Goal: Navigation & Orientation: Find specific page/section

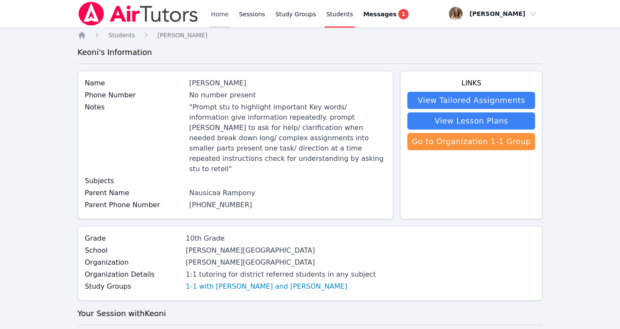
click at [216, 16] on link "Home" at bounding box center [219, 13] width 21 height 27
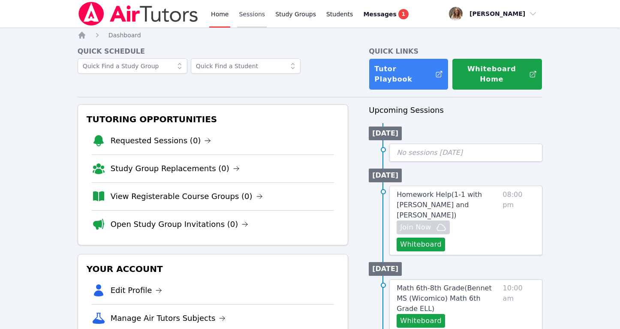
click at [241, 20] on link "Sessions" at bounding box center [252, 13] width 30 height 27
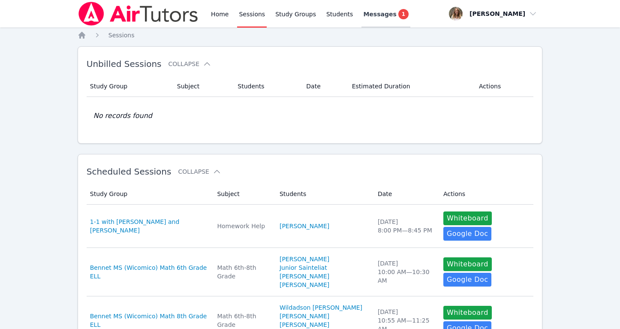
click at [376, 13] on span "Messages" at bounding box center [379, 14] width 33 height 9
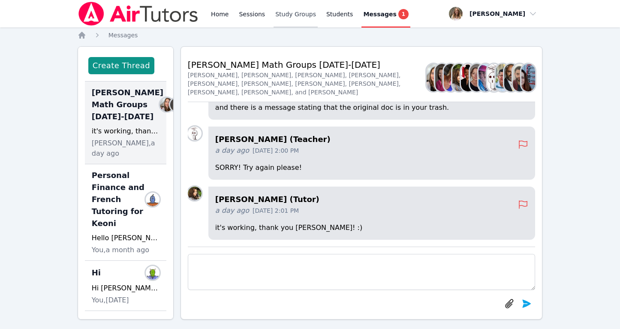
click at [299, 15] on link "Study Groups" at bounding box center [295, 13] width 44 height 27
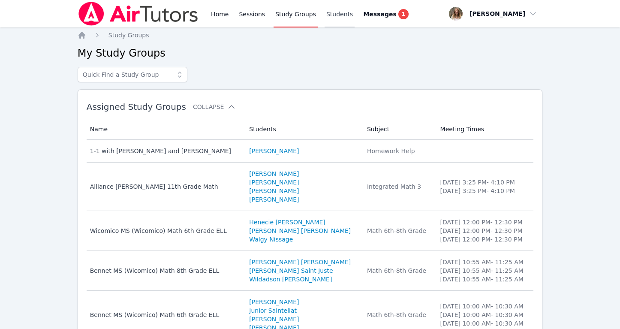
click at [336, 14] on link "Students" at bounding box center [339, 13] width 30 height 27
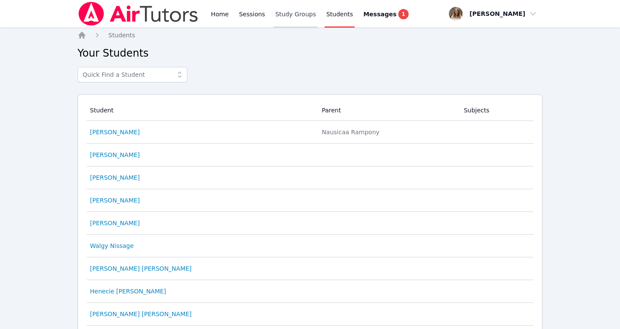
click at [292, 22] on link "Study Groups" at bounding box center [295, 13] width 44 height 27
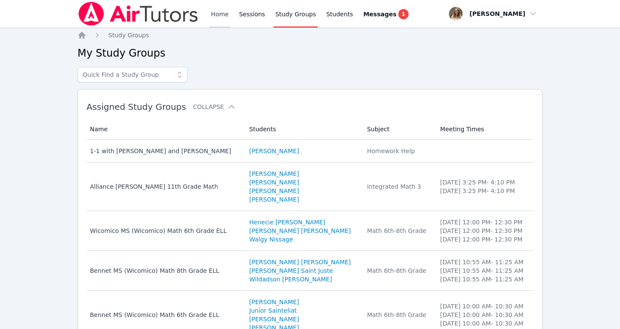
click at [221, 12] on link "Home" at bounding box center [219, 13] width 21 height 27
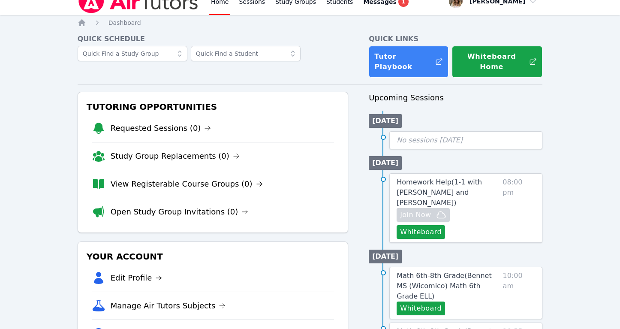
scroll to position [13, 0]
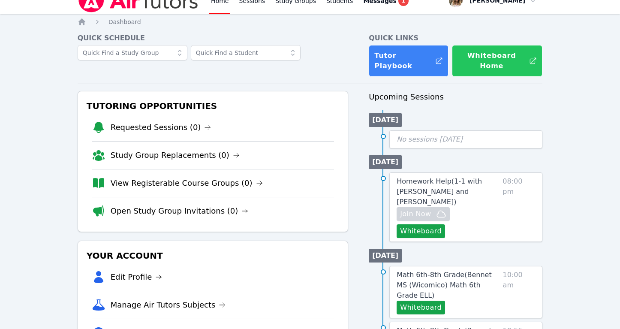
click at [485, 59] on button "Whiteboard Home" at bounding box center [497, 61] width 90 height 32
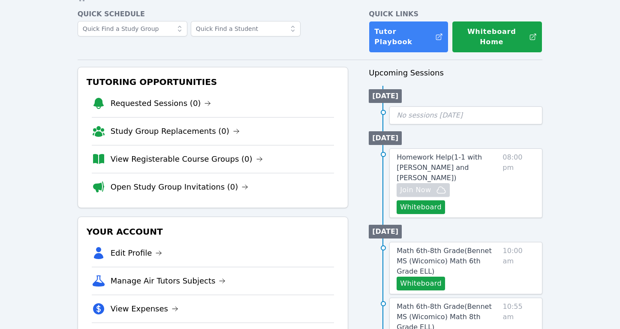
scroll to position [36, 0]
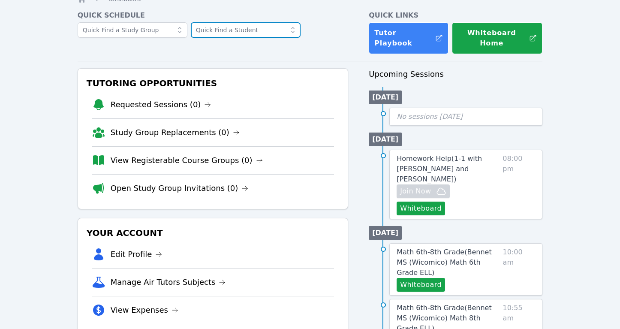
click at [245, 31] on input "text" at bounding box center [246, 29] width 110 height 15
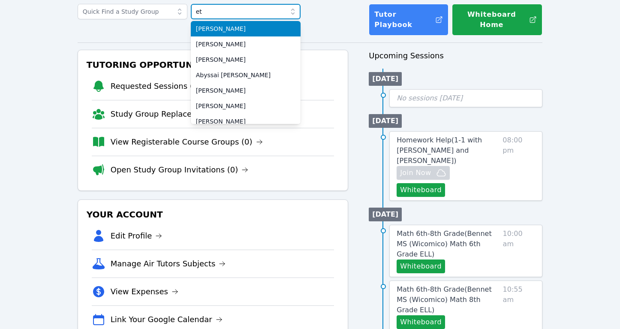
scroll to position [0, 0]
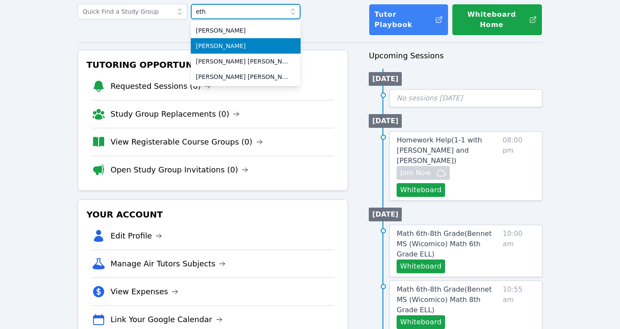
type input "eth"
click at [231, 45] on span "[PERSON_NAME]" at bounding box center [245, 46] width 99 height 9
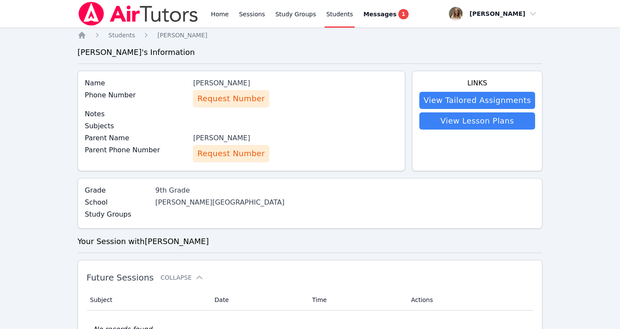
click at [229, 152] on span "Request Number" at bounding box center [230, 153] width 67 height 12
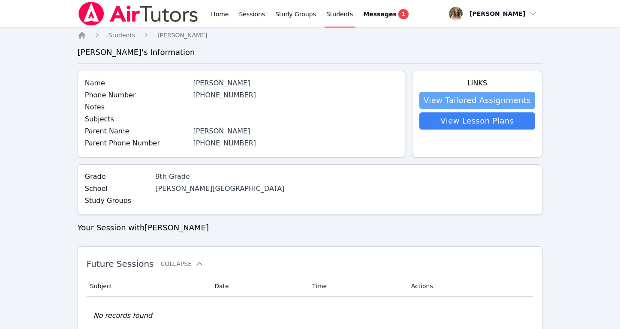
click at [482, 100] on link "View Tailored Assignments" at bounding box center [477, 100] width 116 height 17
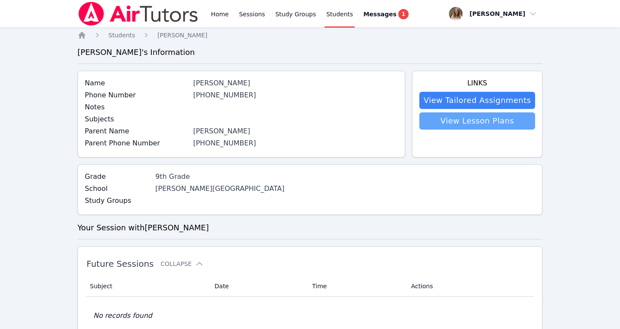
click at [473, 122] on link "View Lesson Plans" at bounding box center [477, 120] width 116 height 17
click at [287, 13] on link "Study Groups" at bounding box center [295, 13] width 44 height 27
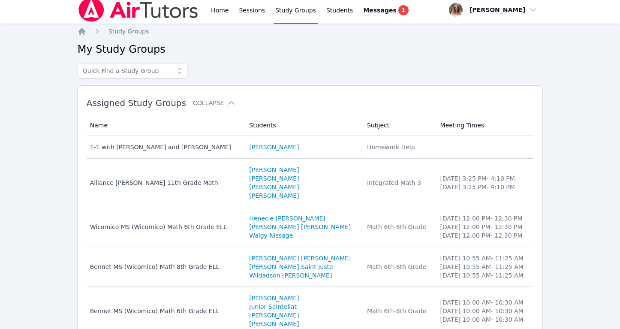
scroll to position [3, 0]
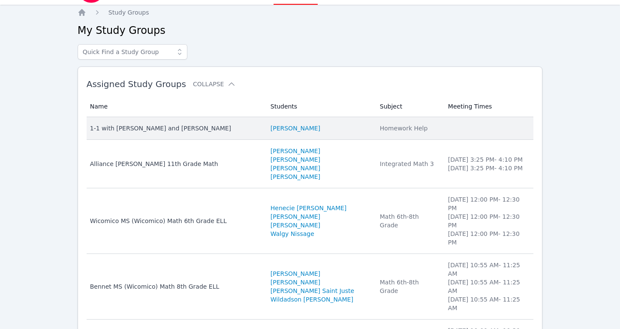
scroll to position [69, 0]
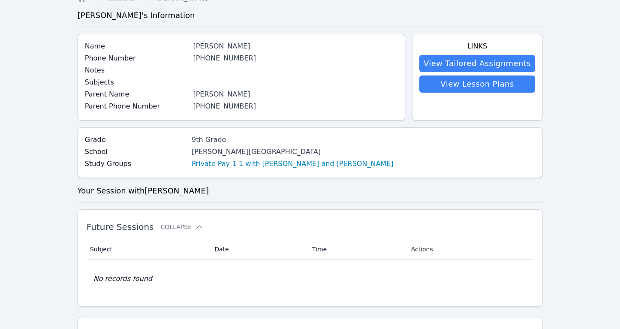
scroll to position [38, 0]
click at [296, 162] on link "Private Pay 1-1 with [PERSON_NAME] and [PERSON_NAME]" at bounding box center [293, 163] width 202 height 10
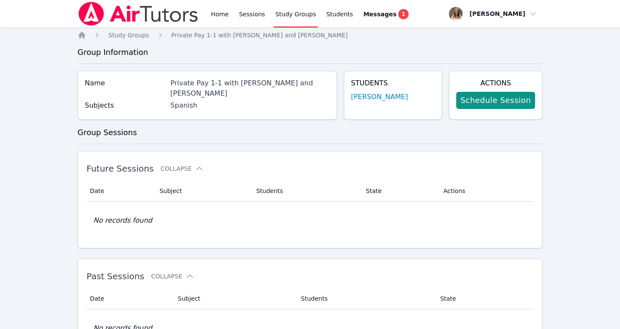
click at [235, 83] on div "Private Pay 1-1 with [PERSON_NAME] and [PERSON_NAME]" at bounding box center [249, 88] width 159 height 21
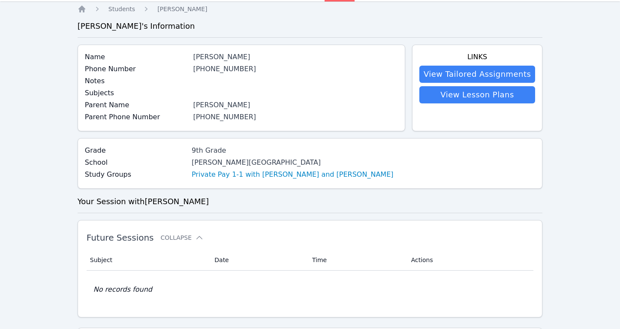
scroll to position [25, 0]
